Goal: Transaction & Acquisition: Purchase product/service

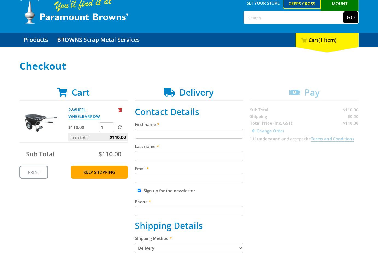
scroll to position [25, 0]
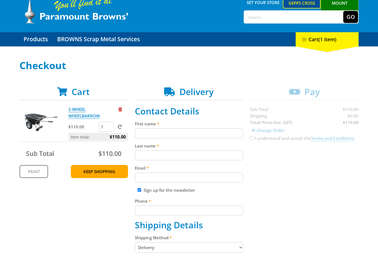
click at [176, 134] on input "First name" at bounding box center [189, 134] width 109 height 10
paste input "[PERSON_NAME]"
type input "[PERSON_NAME]"
click at [191, 159] on input "Last name" at bounding box center [189, 156] width 109 height 10
paste input "[PERSON_NAME]"
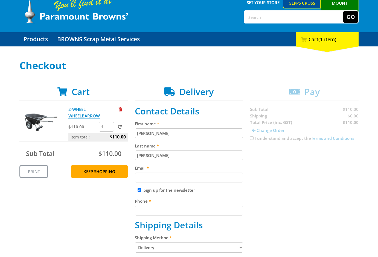
type input "[PERSON_NAME]"
click at [310, 164] on div "Cart 2-WHEEL WHEELBARROW $110.00 1 Item total: $110.00 Sub Total $110.00 Print …" at bounding box center [188, 262] width 339 height 350
click at [182, 182] on input "Email" at bounding box center [189, 178] width 109 height 10
paste input "[EMAIL_ADDRESS][DOMAIN_NAME]"
drag, startPoint x: 241, startPoint y: 175, endPoint x: 278, endPoint y: 174, distance: 37.5
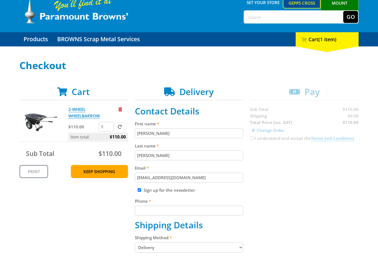
click at [246, 175] on div "Cart 2-WHEEL WHEELBARROW $110.00 1 Item total: $110.00 Sub Total $110.00 Print …" at bounding box center [188, 262] width 339 height 350
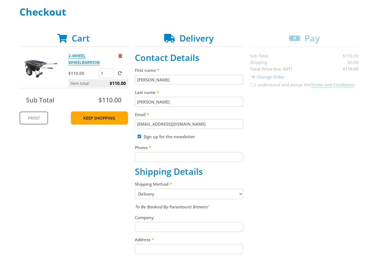
scroll to position [81, 0]
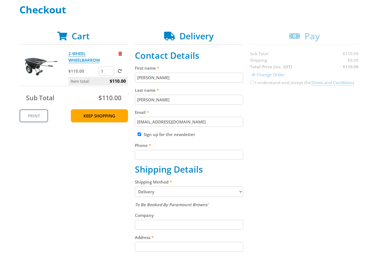
type input "[EMAIL_ADDRESS][DOMAIN_NAME]"
click at [150, 135] on label "Sign up for the newsletter" at bounding box center [169, 134] width 51 height 5
click at [141, 135] on input "Sign up for the newsletter" at bounding box center [140, 135] width 4 height 4
checkbox input "false"
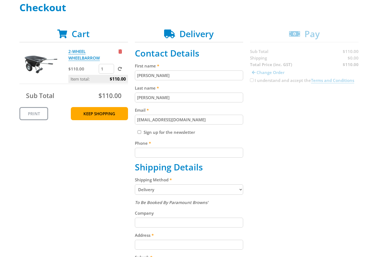
scroll to position [87, 0]
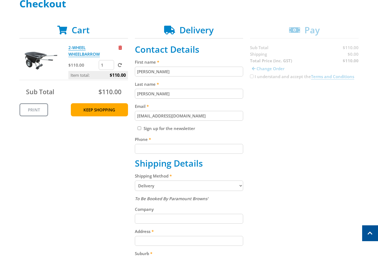
drag, startPoint x: 201, startPoint y: 154, endPoint x: 245, endPoint y: 147, distance: 43.7
click at [202, 154] on div "Phone" at bounding box center [189, 145] width 109 height 18
paste input "[EMAIL_ADDRESS][DOMAIN_NAME]"
click at [302, 141] on div "Cart 2-WHEEL WHEELBARROW $110.00 1 Item total: $110.00 Sub Total $110.00 Print …" at bounding box center [188, 200] width 339 height 350
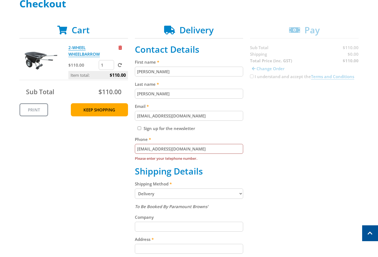
click at [218, 148] on input "[EMAIL_ADDRESS][DOMAIN_NAME]" at bounding box center [189, 149] width 109 height 10
click at [218, 149] on input "[EMAIL_ADDRESS][DOMAIN_NAME]" at bounding box center [189, 149] width 109 height 10
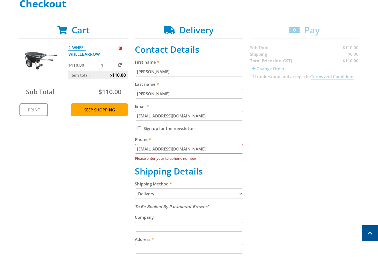
click at [218, 149] on input "[EMAIL_ADDRESS][DOMAIN_NAME]" at bounding box center [189, 149] width 109 height 10
paste input "[PHONE_NUMBER]"
type input "[PHONE_NUMBER]"
click at [354, 144] on div "Cart 2-WHEEL WHEELBARROW $110.00 1 Item total: $110.00 Sub Total $110.00 Print …" at bounding box center [188, 204] width 339 height 358
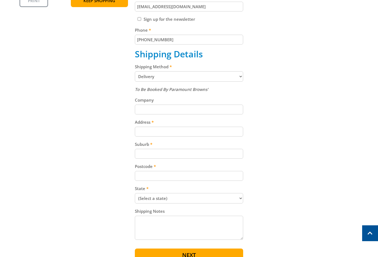
scroll to position [202, 0]
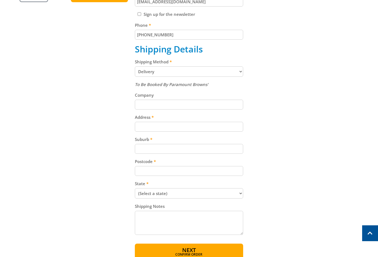
click at [199, 75] on select "Pickup from Gepps Cross Delivery" at bounding box center [189, 71] width 109 height 10
click at [200, 74] on select "Pickup from Gepps Cross Delivery" at bounding box center [189, 71] width 109 height 10
click at [322, 91] on div "Cart 2-WHEEL WHEELBARROW $110.00 1 Item total: $110.00 Sub Total $110.00 Print …" at bounding box center [188, 86] width 339 height 350
click at [212, 72] on select "Pickup from Gepps Cross Delivery" at bounding box center [189, 71] width 109 height 10
select select "Pickup"
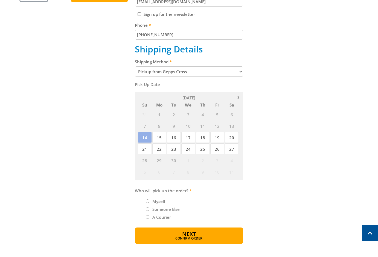
click at [287, 88] on div "Cart 2-WHEEL WHEELBARROW $110.00 1 Item total: $110.00 Sub Total $110.00 Print …" at bounding box center [188, 78] width 339 height 334
click at [142, 138] on span "14" at bounding box center [145, 137] width 14 height 11
click at [157, 140] on span "15" at bounding box center [159, 137] width 14 height 11
click at [141, 137] on span "14" at bounding box center [145, 137] width 14 height 11
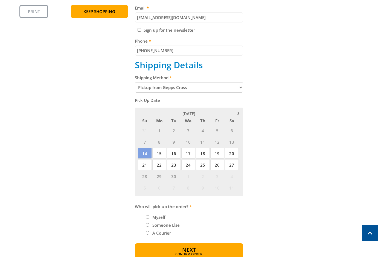
scroll to position [209, 0]
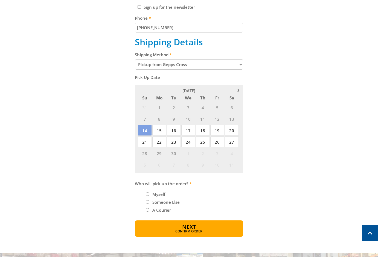
click at [160, 196] on label "Myself" at bounding box center [158, 194] width 17 height 9
click at [149, 196] on input "Myself" at bounding box center [148, 195] width 4 height 4
radio input "true"
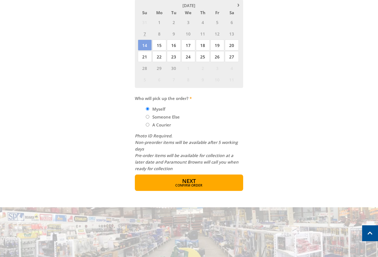
scroll to position [296, 0]
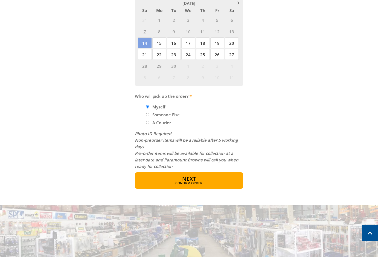
click at [146, 107] on input "Myself" at bounding box center [148, 107] width 4 height 4
click at [219, 129] on div "Preorder items Your cart contains items that arent available yet (Select an opt…" at bounding box center [189, 78] width 109 height 183
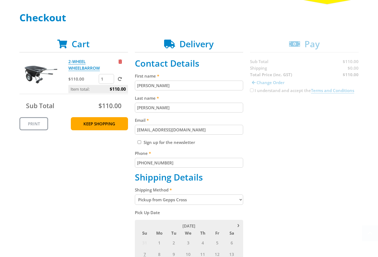
scroll to position [94, 0]
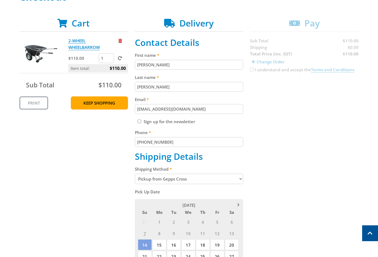
click at [167, 177] on select "Pickup from Gepps Cross Delivery" at bounding box center [189, 179] width 109 height 10
select select "Delivery"
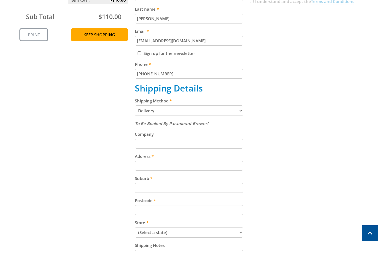
scroll to position [164, 0]
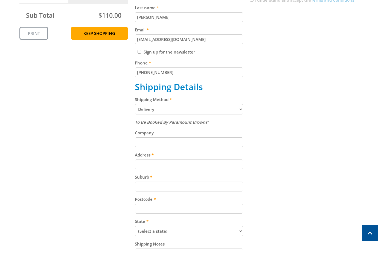
click at [176, 166] on input "Address" at bounding box center [189, 165] width 109 height 10
paste input "[STREET_ADDRESS]"
type input "[STREET_ADDRESS]"
click at [290, 142] on div "Cart 2-WHEEL WHEELBARROW $110.00 1 Item total: $110.00 Sub Total $110.00 Print …" at bounding box center [188, 123] width 339 height 350
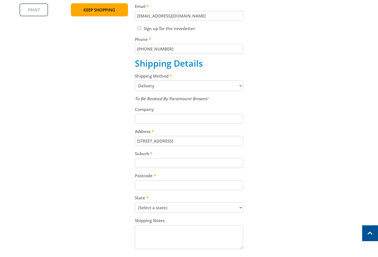
scroll to position [197, 0]
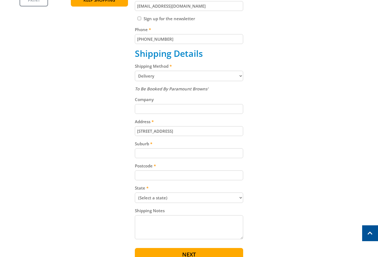
drag, startPoint x: 195, startPoint y: 153, endPoint x: 271, endPoint y: 141, distance: 77.0
click at [196, 153] on input "Suburb" at bounding box center [189, 154] width 109 height 10
paste input "Gepps Cross"
type input "Gepps Cross"
drag, startPoint x: 274, startPoint y: 142, endPoint x: 278, endPoint y: 141, distance: 3.9
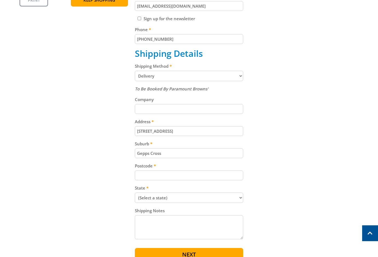
click at [276, 142] on div "Cart 2-WHEEL WHEELBARROW $110.00 1 Item total: $110.00 Sub Total $110.00 Print …" at bounding box center [188, 90] width 339 height 350
click at [178, 183] on div "To Be Booked By Paramount Browns' Company Address 99 Cavan Road Suburb Gepps Cr…" at bounding box center [189, 164] width 109 height 156
drag, startPoint x: 188, startPoint y: 177, endPoint x: 238, endPoint y: 164, distance: 51.9
click at [189, 176] on input "Postcode" at bounding box center [189, 176] width 109 height 10
paste input "5094"
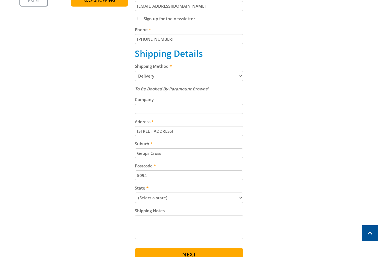
type input "5094"
click at [272, 162] on div "Cart 2-WHEEL WHEELBARROW $110.00 1 Item total: $110.00 Sub Total $110.00 Print …" at bounding box center [188, 90] width 339 height 350
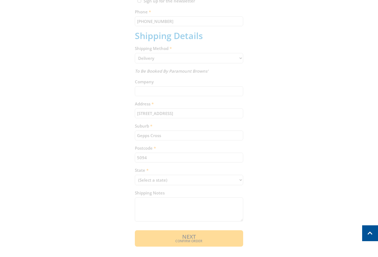
scroll to position [223, 0]
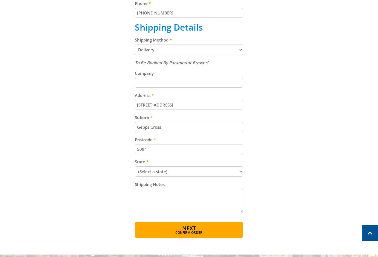
click at [213, 170] on select "(Select a state) South Australia Victoria New South Wales Queensland Western Au…" at bounding box center [189, 172] width 109 height 10
select select "SA"
click at [135, 167] on select "(Select a state) South Australia Victoria New South Wales Queensland Western Au…" at bounding box center [189, 172] width 109 height 10
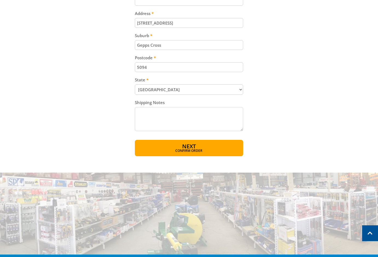
scroll to position [321, 0]
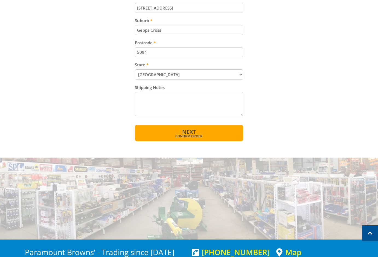
click at [193, 133] on span "Next" at bounding box center [189, 131] width 14 height 7
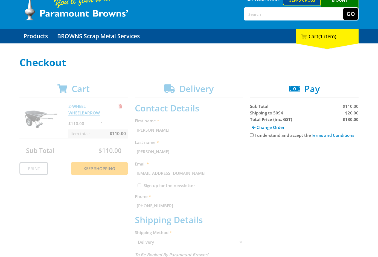
scroll to position [30, 0]
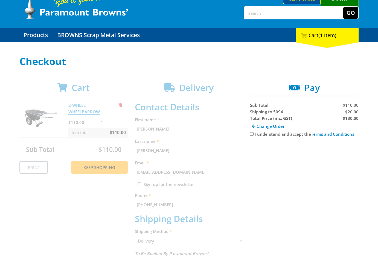
click at [351, 119] on strong "$130.00" at bounding box center [351, 118] width 16 height 5
copy strong "130.00"
click at [339, 182] on div "Cart 2-WHEEL WHEELBARROW $110.00 1 Item total: $110.00 Sub Total $110.00 Print …" at bounding box center [188, 255] width 339 height 344
click at [351, 109] on div "$20.00" at bounding box center [331, 112] width 53 height 7
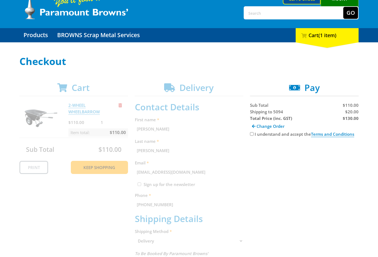
click at [351, 111] on span "$20.00" at bounding box center [351, 111] width 13 height 5
copy span "20.00"
click at [261, 115] on div "Total Price (inc. GST)" at bounding box center [276, 118] width 53 height 7
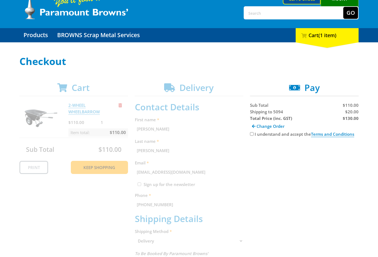
click at [253, 112] on span "Shipping to 5094" at bounding box center [266, 111] width 33 height 5
copy span "Shipping"
click at [318, 176] on div "Cart 2-WHEEL WHEELBARROW $110.00 1 Item total: $110.00 Sub Total $110.00 Print …" at bounding box center [188, 255] width 339 height 344
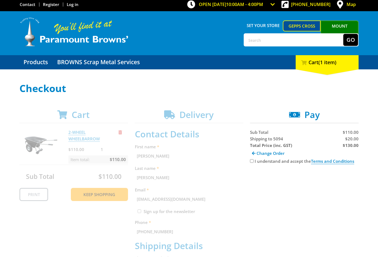
scroll to position [0, 0]
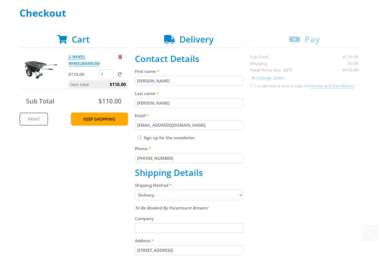
scroll to position [114, 0]
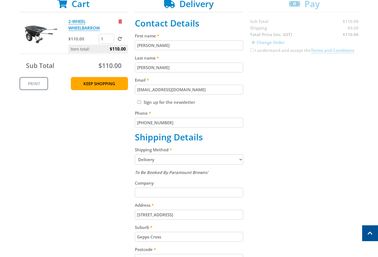
click at [151, 158] on select "Pickup from Gepps Cross Delivery" at bounding box center [189, 160] width 109 height 10
select select "Pickup"
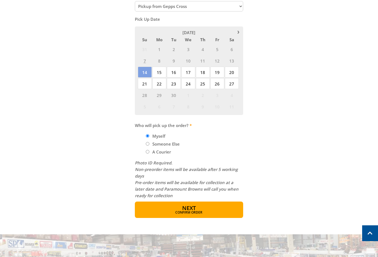
scroll to position [272, 0]
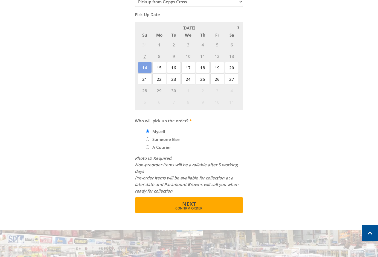
click at [206, 203] on button "Next Confirm order" at bounding box center [189, 205] width 109 height 16
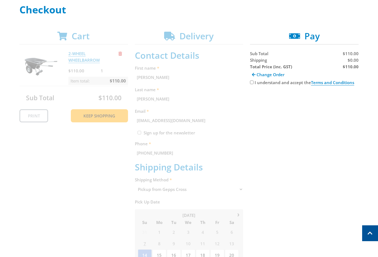
scroll to position [77, 0]
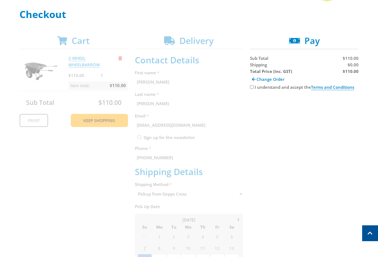
click at [320, 190] on div "Cart 2-WHEEL WHEELBARROW $110.00 1 Item total: $110.00 Sub Total $110.00 Print …" at bounding box center [188, 221] width 339 height 370
click at [323, 172] on div "Cart 2-WHEEL WHEELBARROW $110.00 1 Item total: $110.00 Sub Total $110.00 Print …" at bounding box center [188, 221] width 339 height 370
click at [357, 204] on div "Cart 2-WHEEL WHEELBARROW $110.00 1 Item total: $110.00 Sub Total $110.00 Print …" at bounding box center [188, 221] width 339 height 370
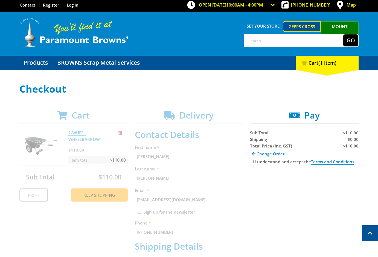
scroll to position [0, 0]
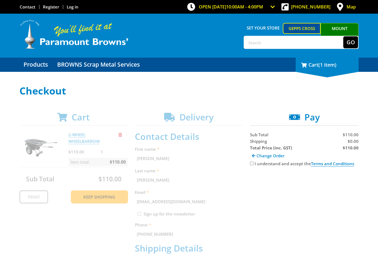
click at [339, 69] on div "1 Cart (1 item)" at bounding box center [327, 65] width 63 height 14
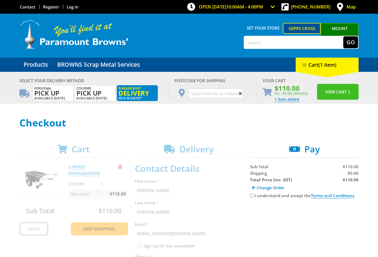
click at [338, 91] on button "View Cart" at bounding box center [338, 92] width 42 height 16
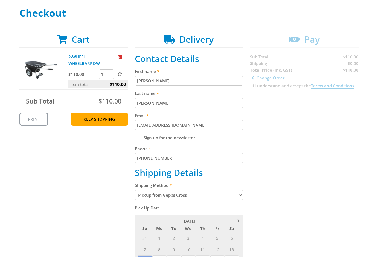
click at [194, 193] on select "Pickup from Gepps Cross Delivery" at bounding box center [189, 195] width 109 height 10
click at [135, 190] on select "Pickup from Gepps Cross Delivery" at bounding box center [189, 195] width 109 height 10
click at [172, 192] on select "Pickup from Gepps Cross Delivery" at bounding box center [189, 195] width 109 height 10
select select "Delivery"
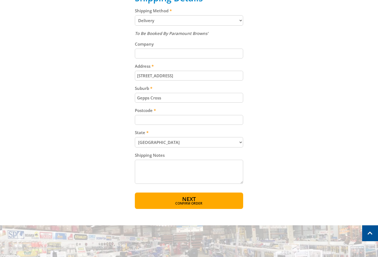
scroll to position [263, 0]
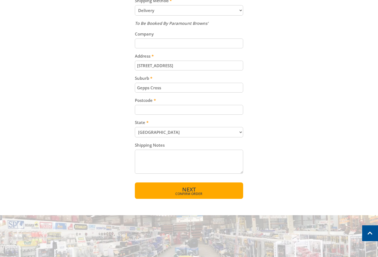
click at [190, 191] on span "Next" at bounding box center [189, 189] width 14 height 7
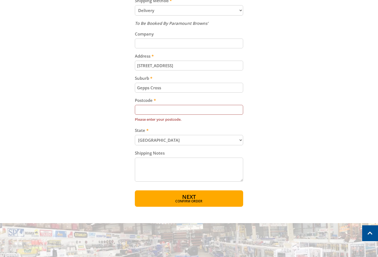
click at [183, 142] on select "(Select a state) South Australia Victoria New South Wales Queensland Western Au…" at bounding box center [189, 140] width 109 height 10
click at [193, 106] on input "Postcode" at bounding box center [189, 110] width 109 height 10
click at [192, 111] on input "Postcode" at bounding box center [189, 110] width 109 height 10
paste input "5094"
type input "5094"
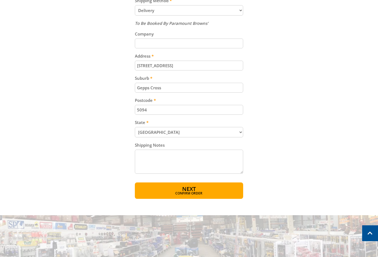
click at [300, 114] on div "Cart 2-WHEEL WHEELBARROW $110.00 1 Item total: $110.00 Sub Total $110.00 Print …" at bounding box center [188, 24] width 339 height 350
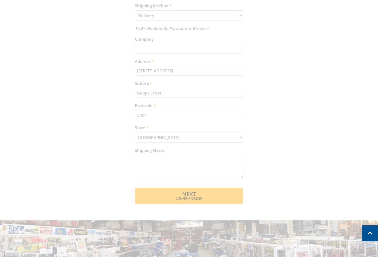
scroll to position [257, 0]
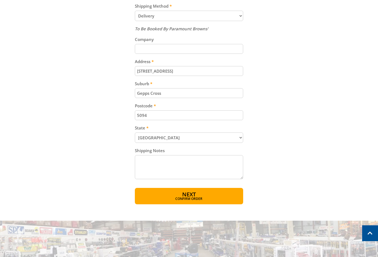
drag, startPoint x: 184, startPoint y: 202, endPoint x: 193, endPoint y: 197, distance: 10.8
click at [184, 202] on button "Next Confirm order" at bounding box center [189, 196] width 109 height 16
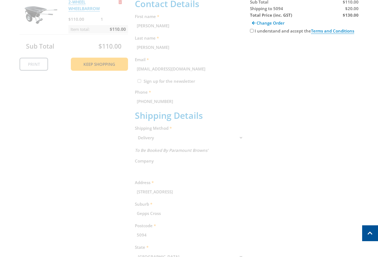
scroll to position [109, 0]
